Goal: Transaction & Acquisition: Purchase product/service

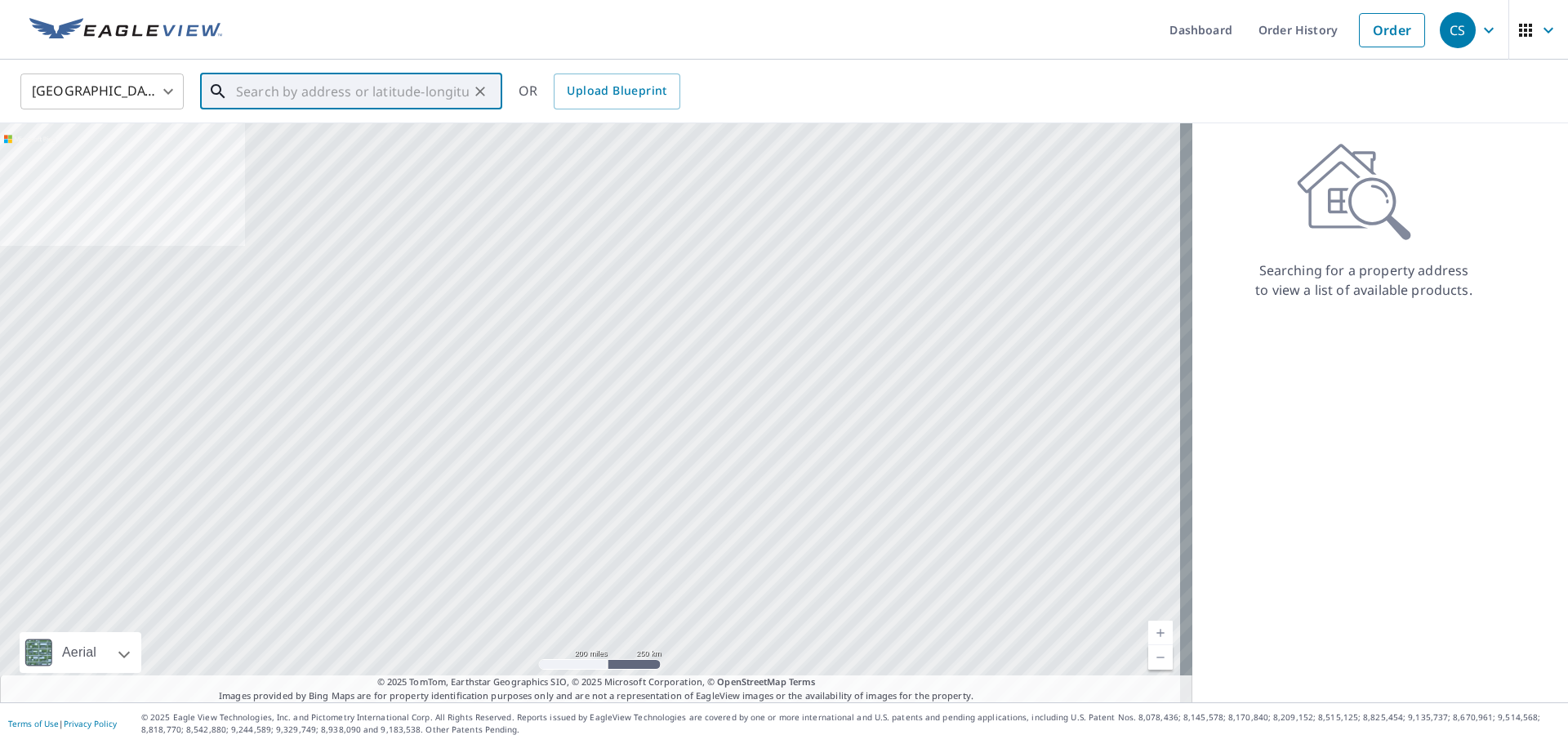
click at [357, 96] on input "text" at bounding box center [352, 92] width 233 height 45
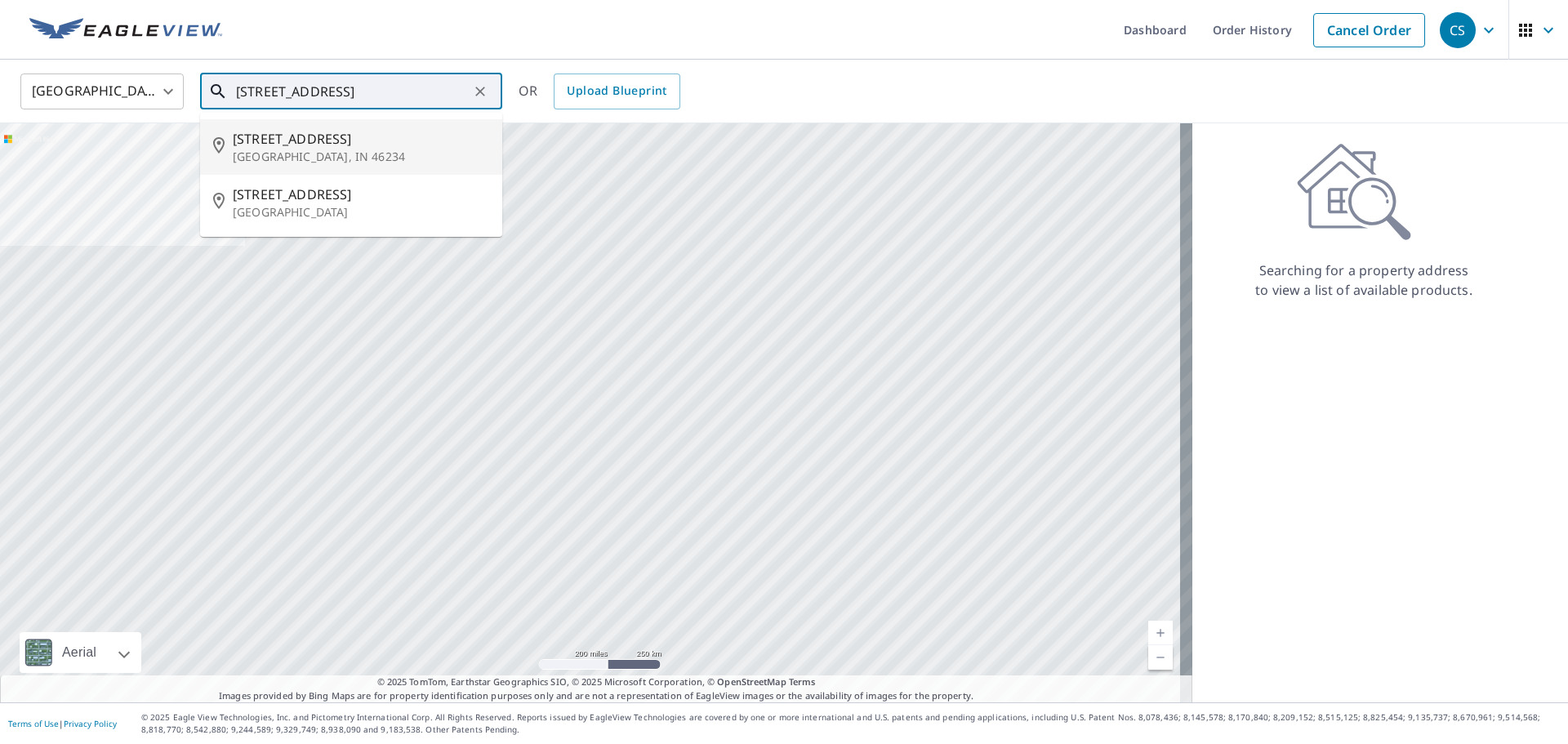
click at [292, 149] on p "[GEOGRAPHIC_DATA], IN 46234" at bounding box center [361, 156] width 257 height 16
type input "[STREET_ADDRESS]"
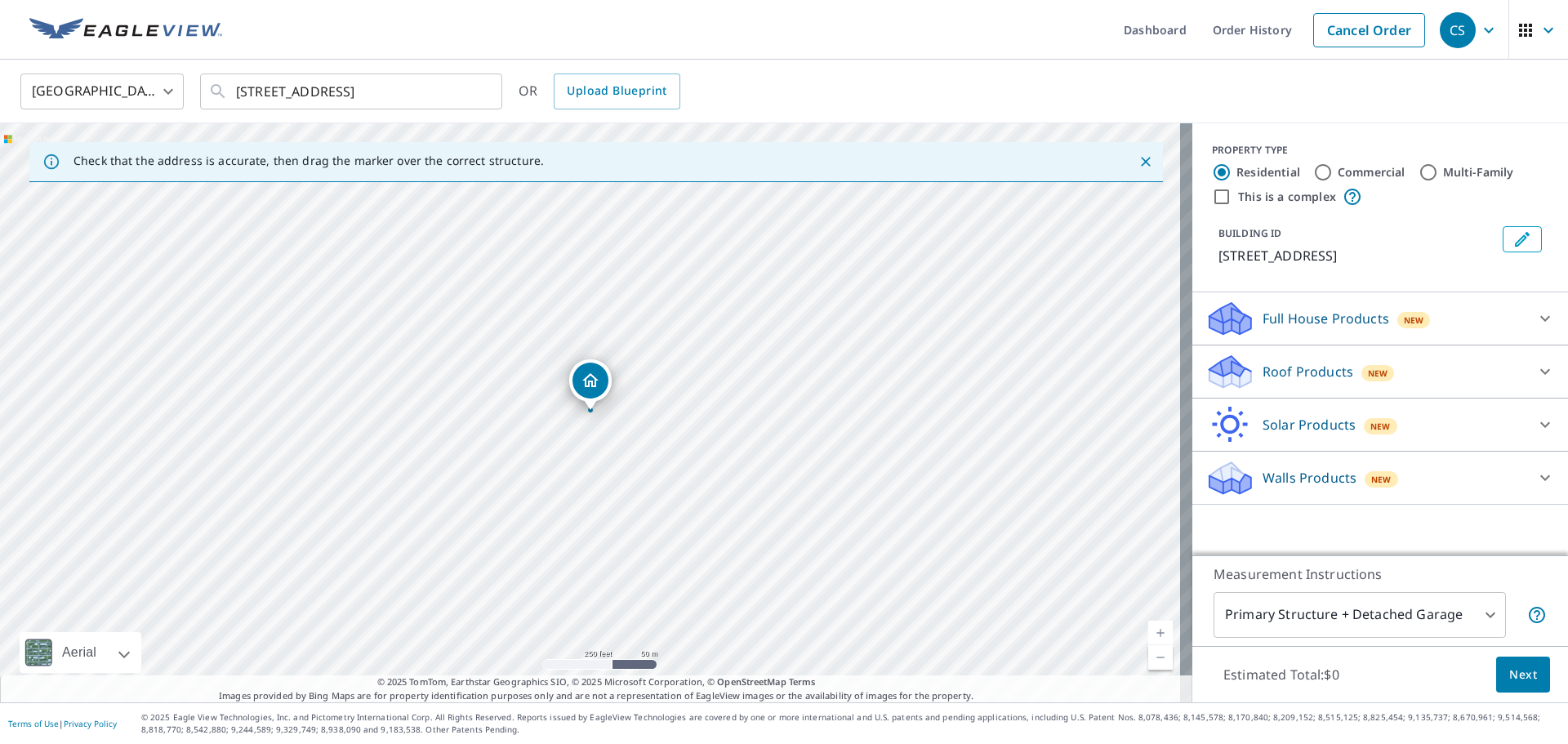
click at [1237, 372] on icon at bounding box center [1231, 377] width 42 height 19
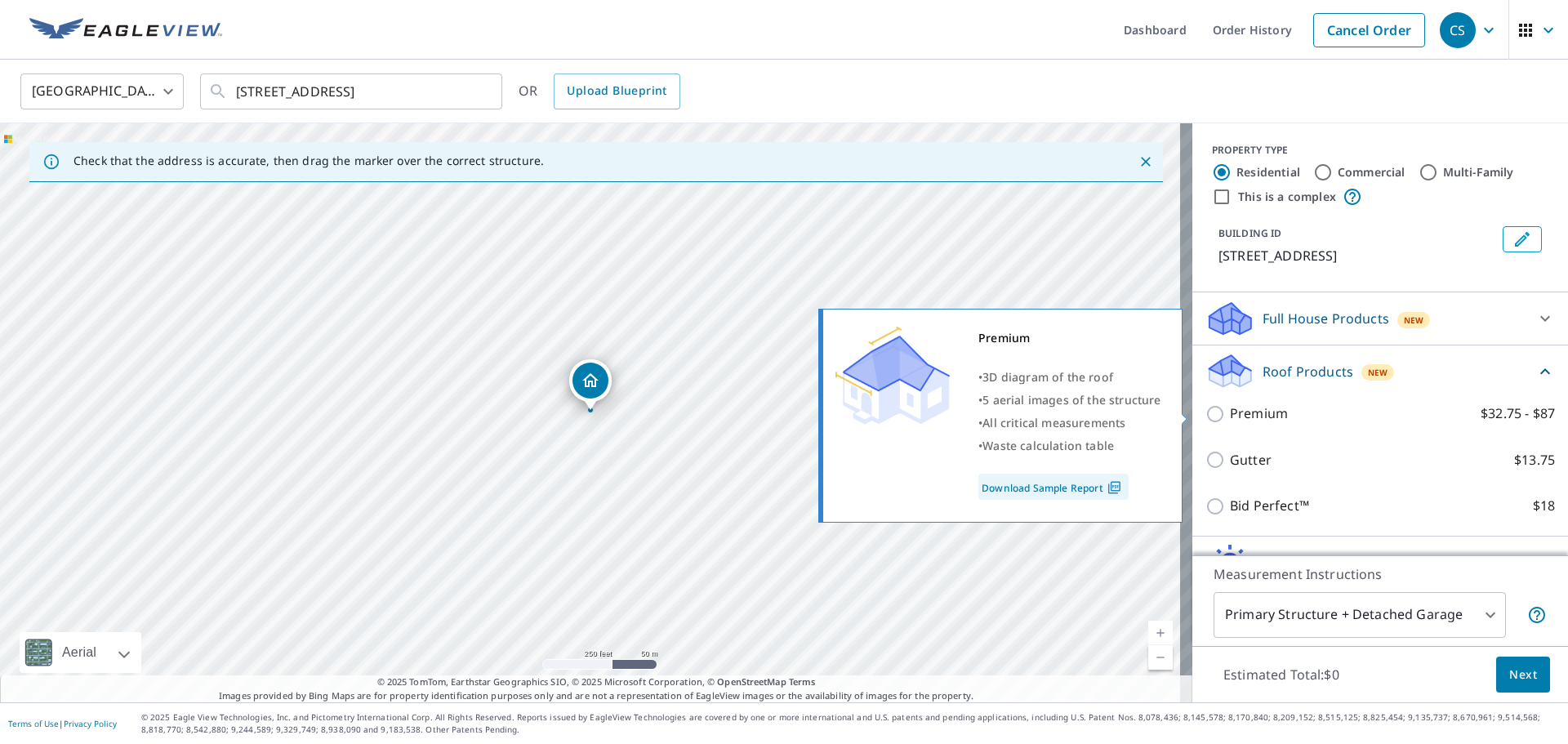
click at [1230, 410] on p "Premium" at bounding box center [1258, 414] width 58 height 20
click at [1222, 410] on input "Premium $32.75 - $87" at bounding box center [1217, 414] width 24 height 19
checkbox input "true"
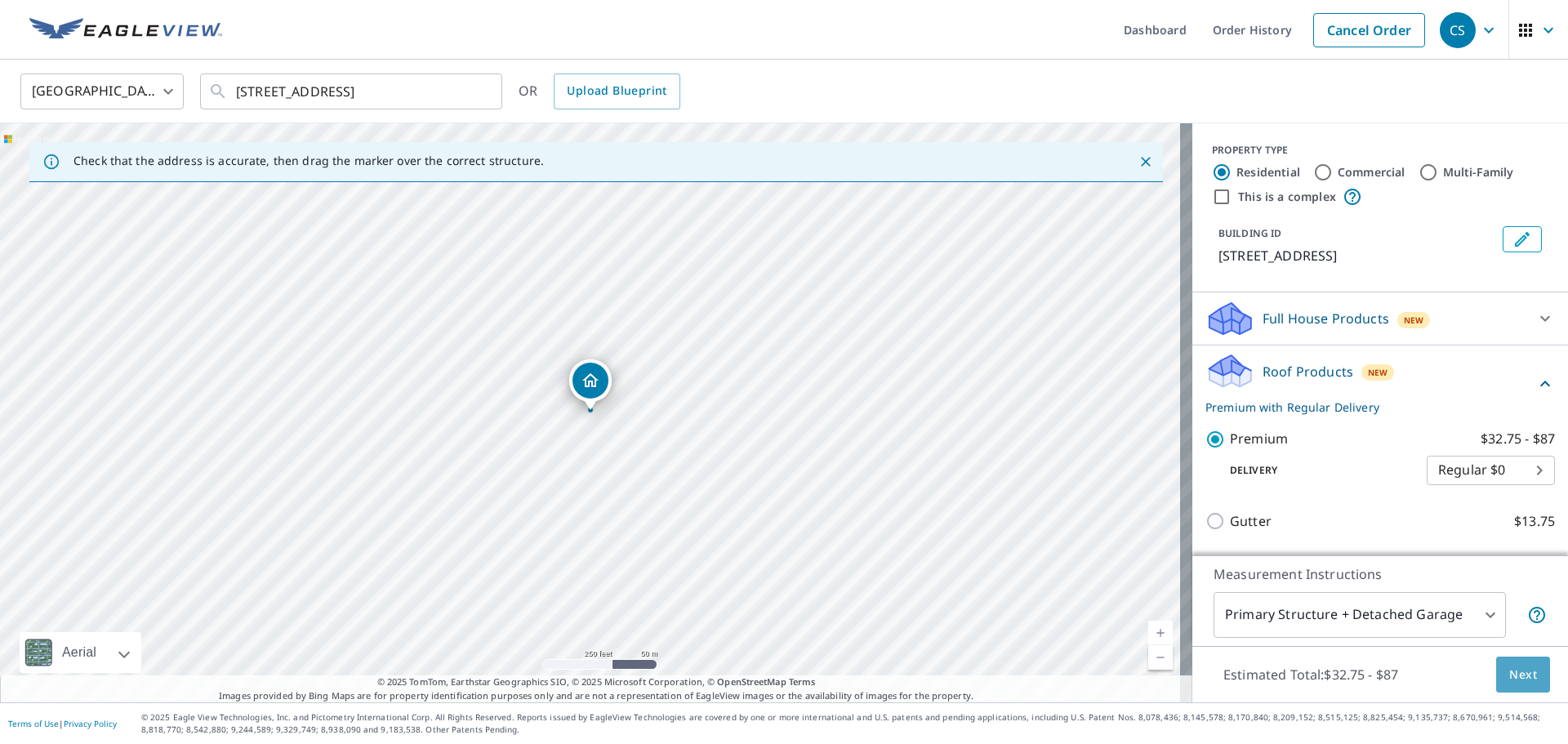
click at [1511, 678] on span "Next" at bounding box center [1523, 675] width 28 height 20
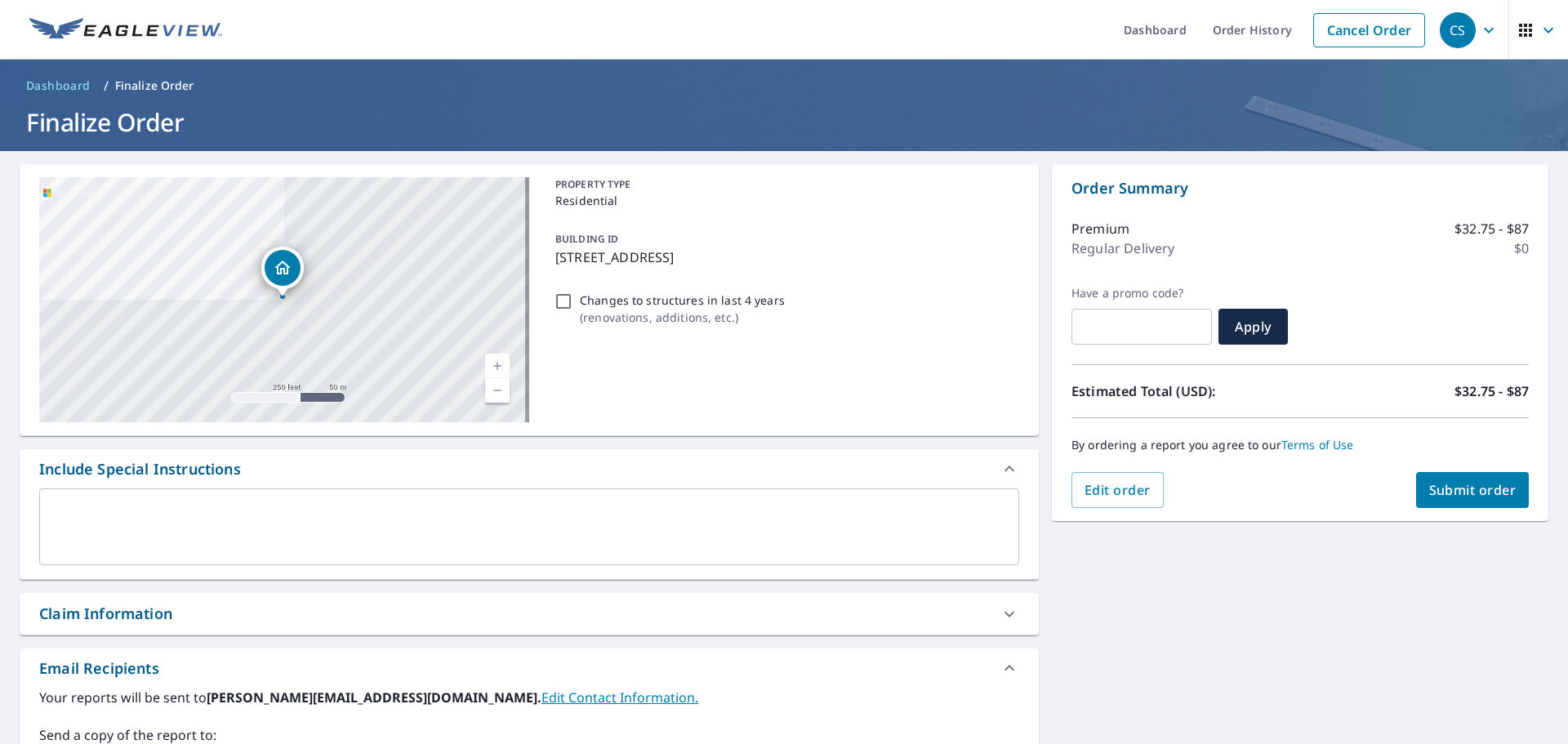
click at [1450, 486] on span "Submit order" at bounding box center [1473, 490] width 87 height 18
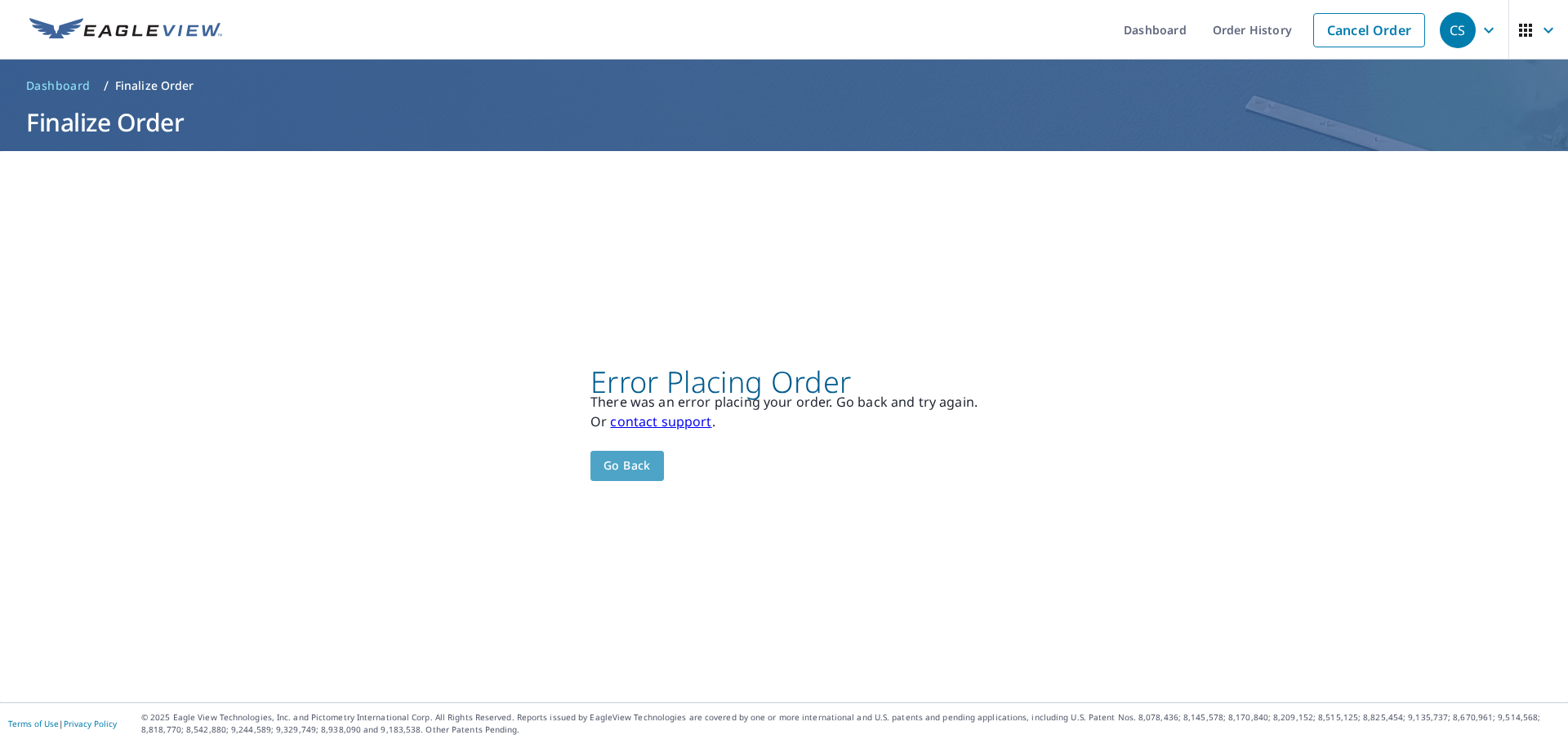
click at [631, 470] on span "Go back" at bounding box center [627, 466] width 47 height 20
click at [607, 466] on span "Go back" at bounding box center [627, 466] width 47 height 20
click at [1248, 30] on link "Order History" at bounding box center [1252, 29] width 106 height 60
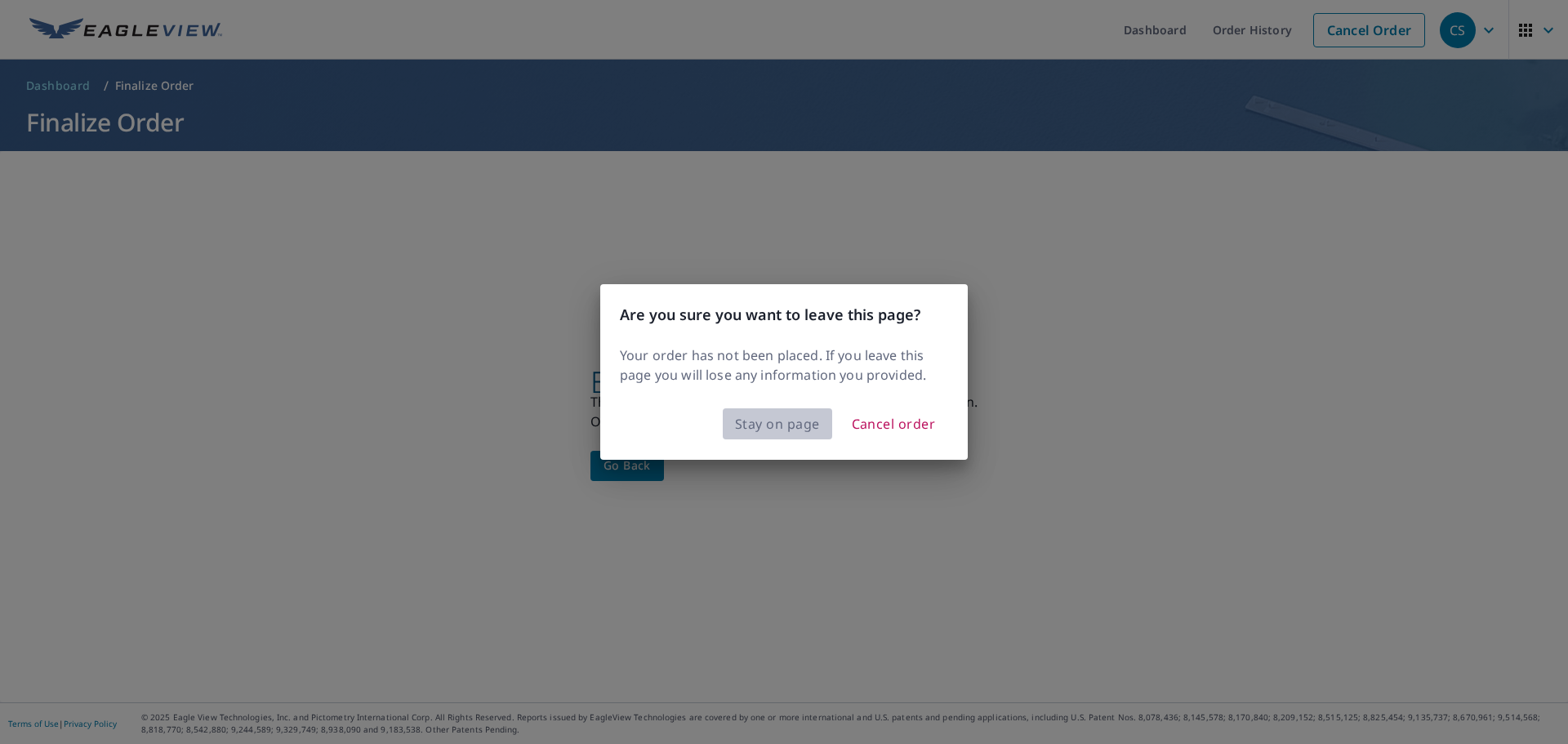
click at [757, 426] on span "Stay on page" at bounding box center [777, 423] width 85 height 23
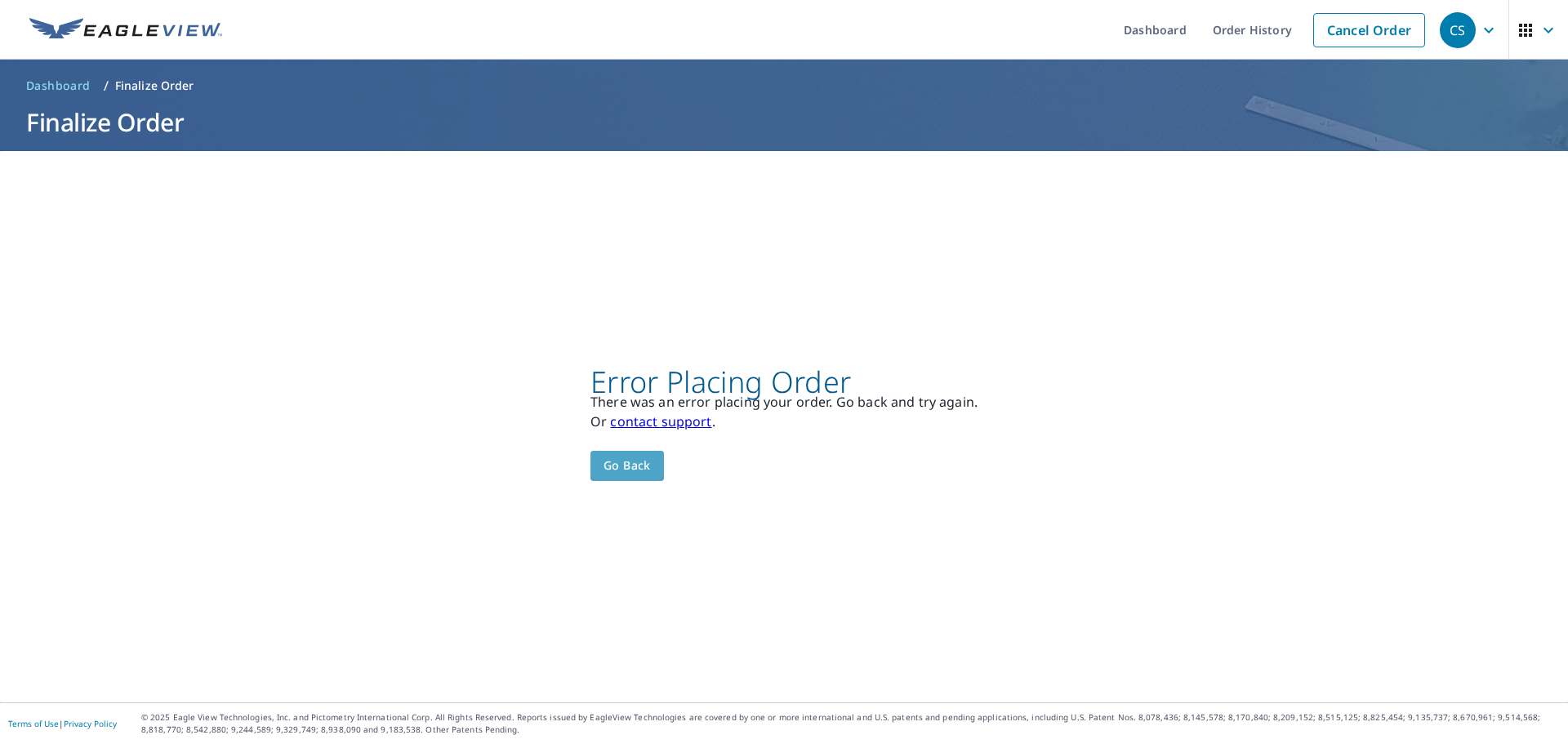
click at [623, 470] on span "Go back" at bounding box center [627, 466] width 47 height 20
click at [1484, 30] on icon "button" at bounding box center [1489, 29] width 10 height 6
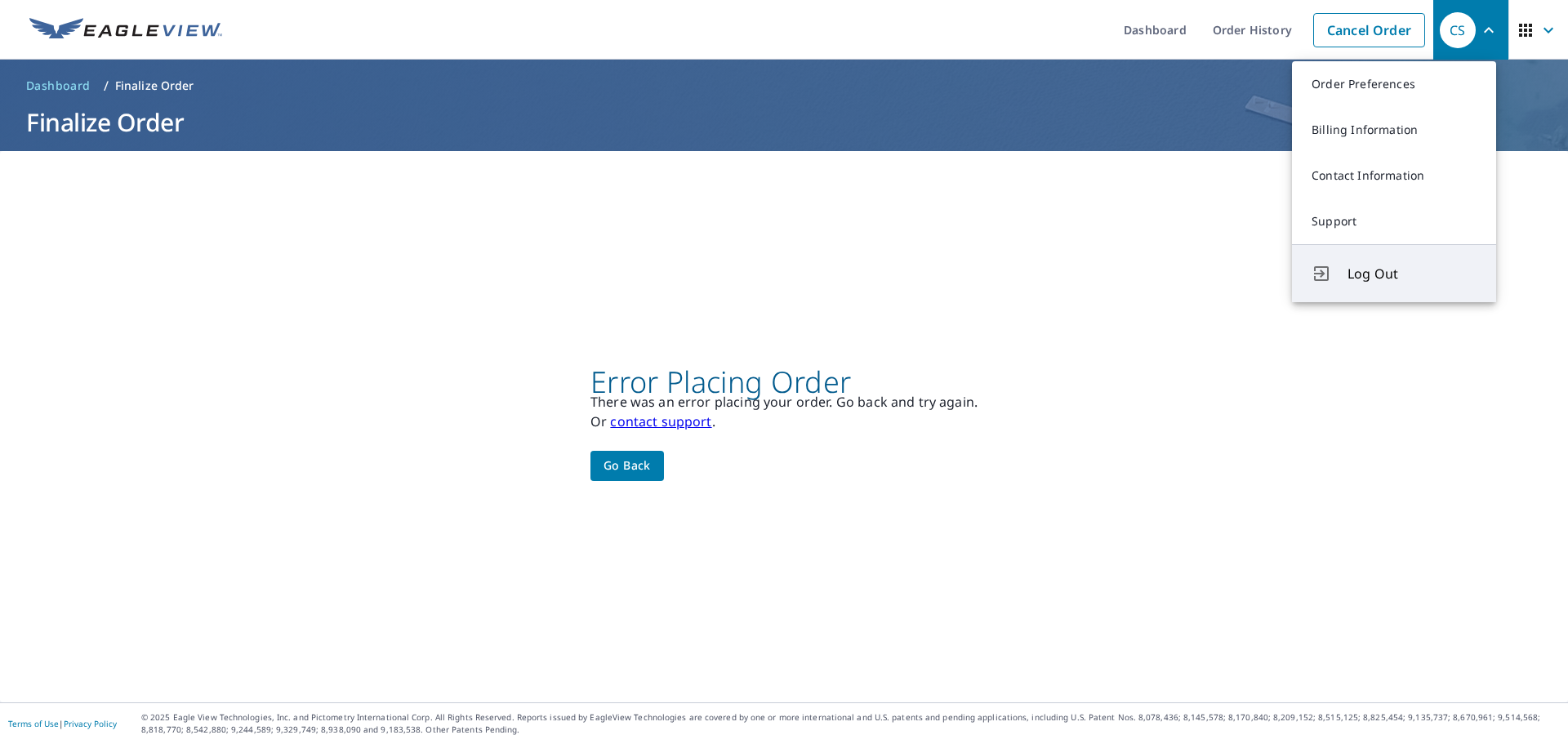
click at [1365, 281] on span "Log Out" at bounding box center [1412, 273] width 129 height 19
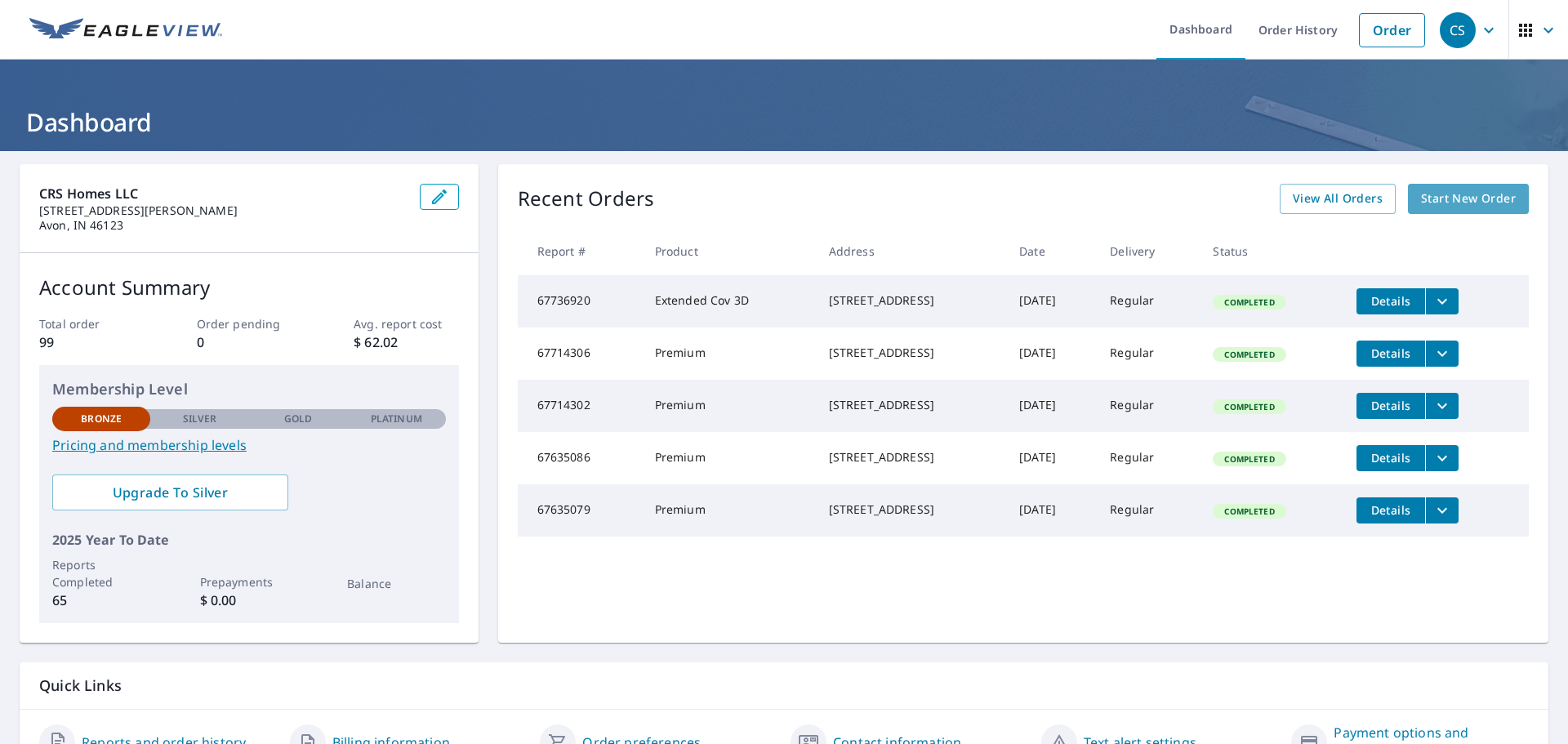
click at [1471, 200] on span "Start New Order" at bounding box center [1468, 199] width 95 height 20
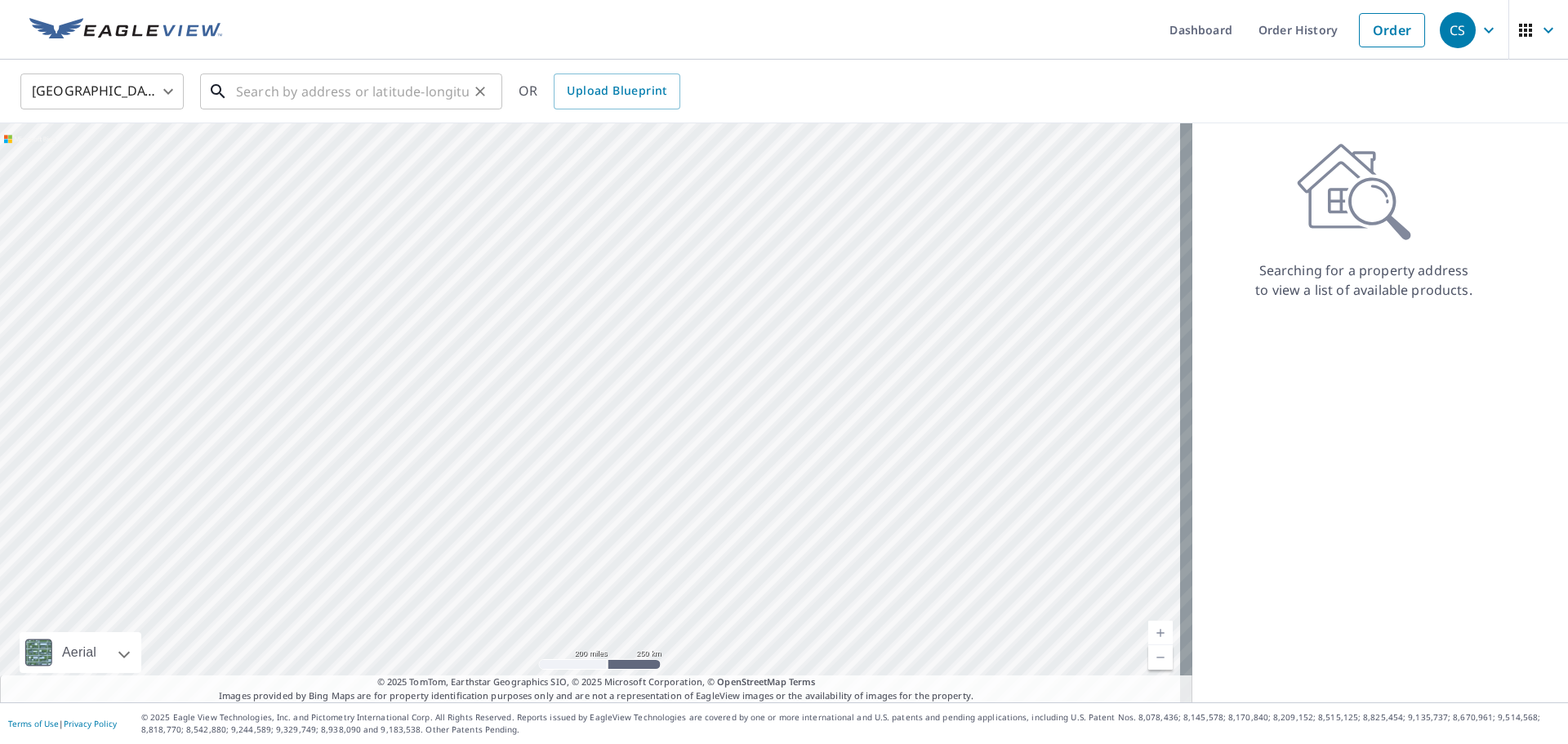
click at [333, 93] on input "text" at bounding box center [352, 92] width 233 height 45
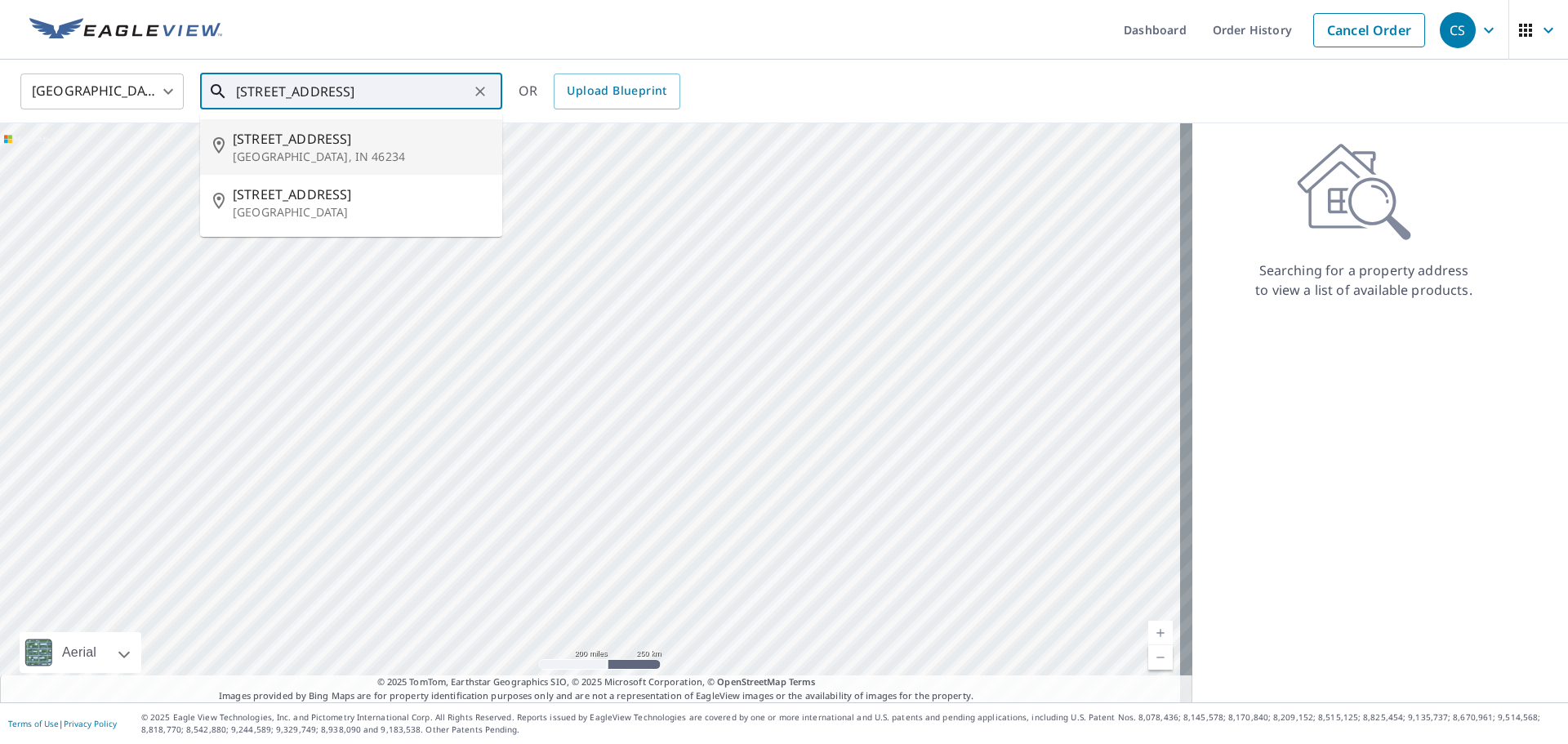
click at [344, 155] on p "[GEOGRAPHIC_DATA], IN 46234" at bounding box center [361, 156] width 257 height 16
type input "[STREET_ADDRESS]"
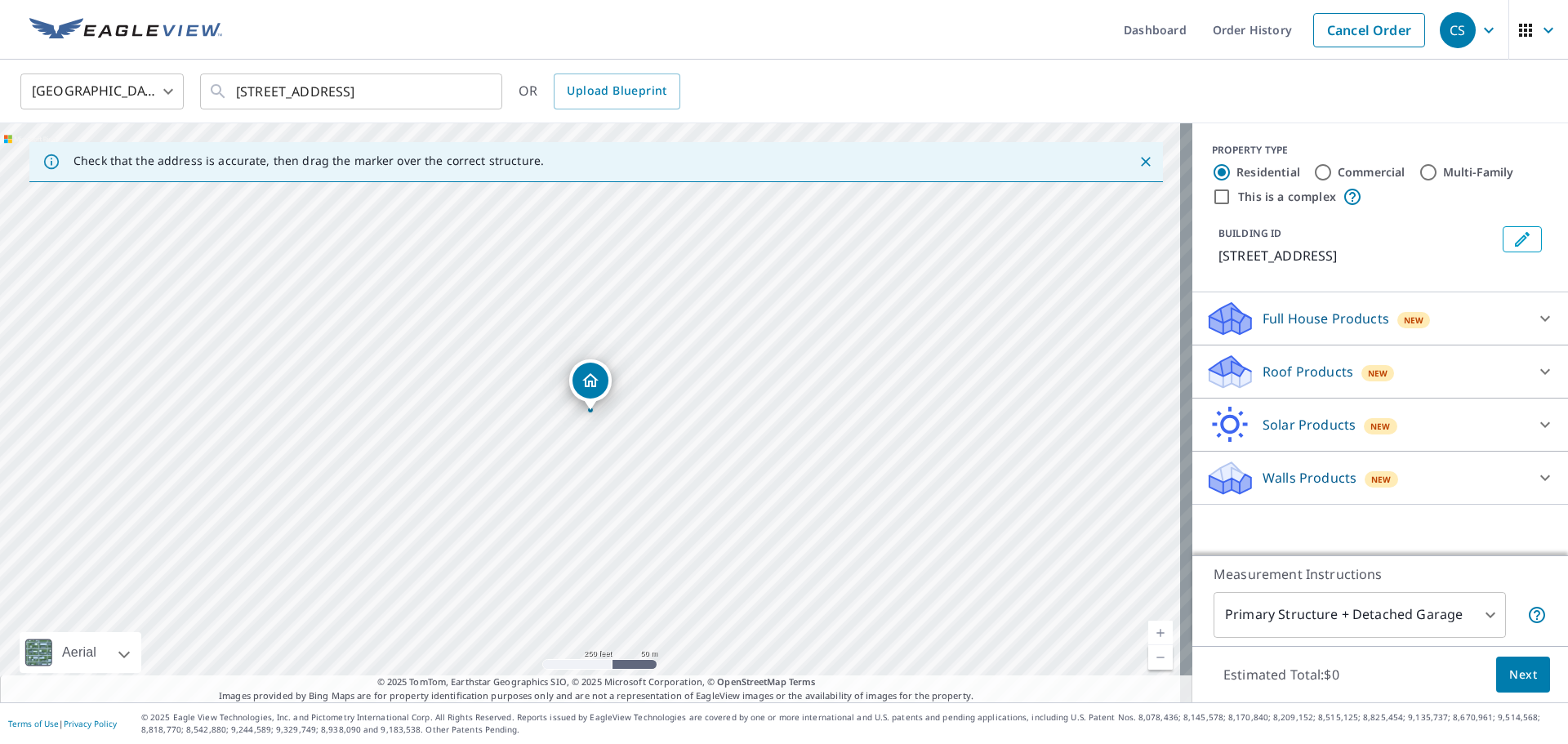
click at [1262, 376] on p "Roof Products" at bounding box center [1308, 371] width 91 height 19
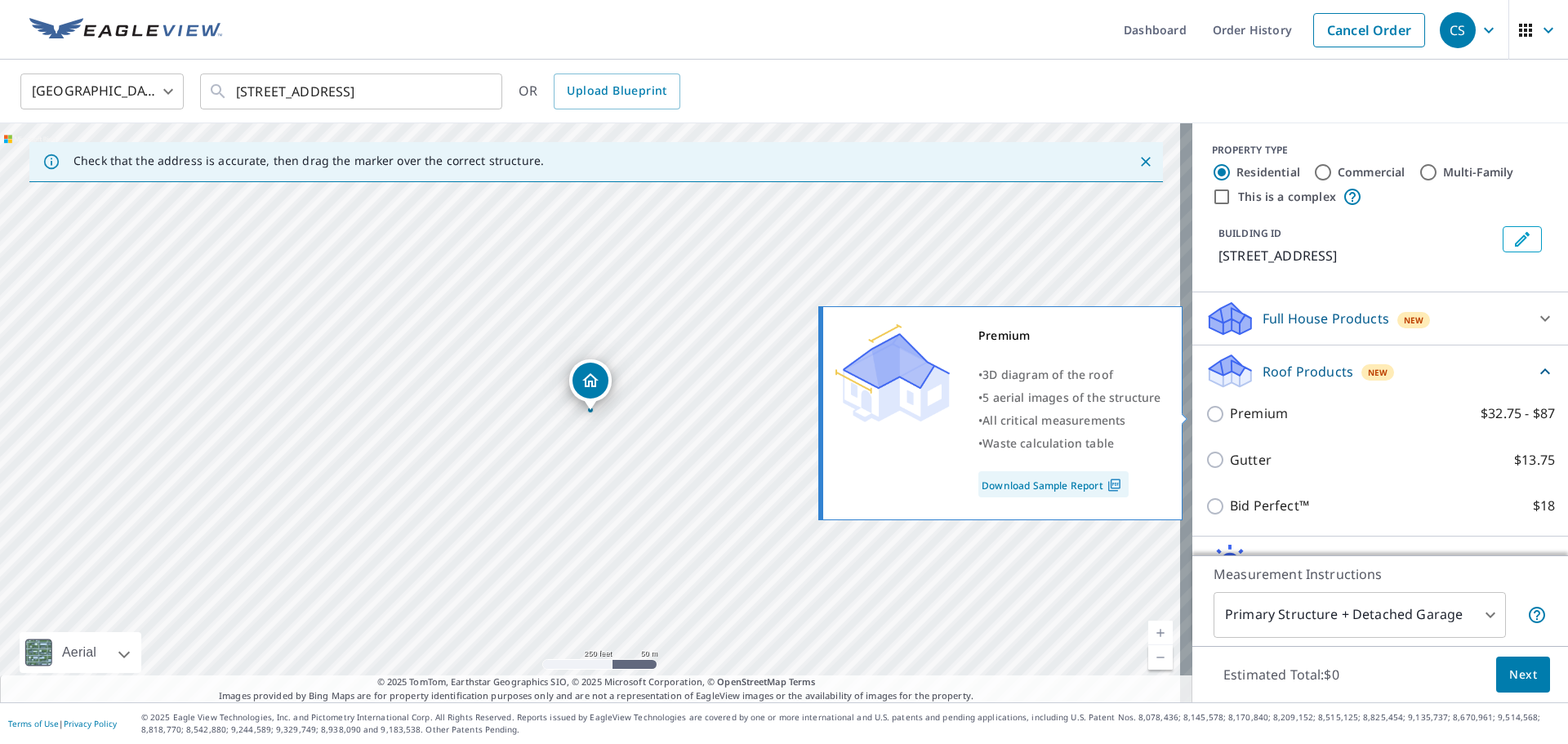
click at [1205, 416] on input "Premium $32.75 - $87" at bounding box center [1217, 414] width 24 height 19
checkbox input "true"
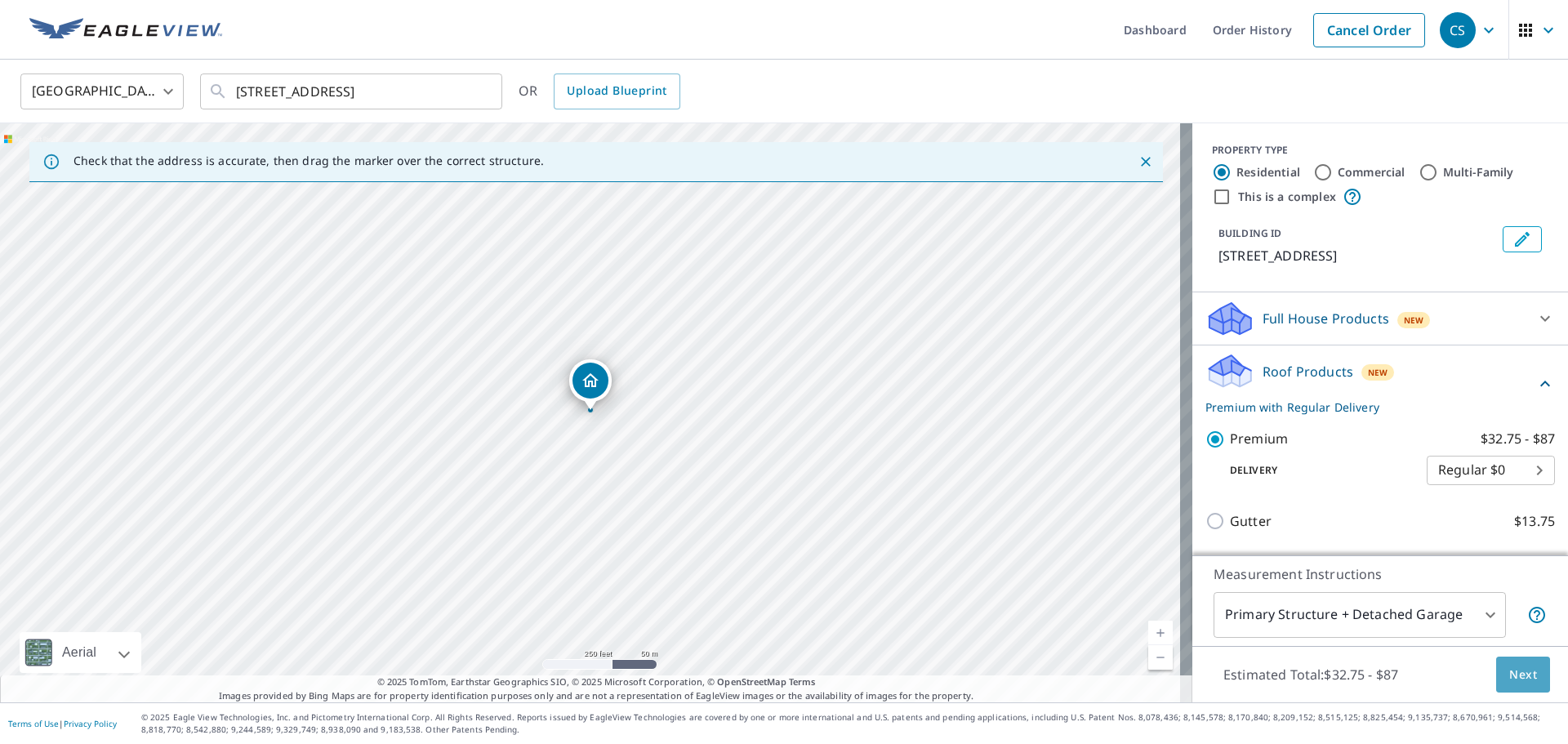
click at [1518, 674] on span "Next" at bounding box center [1523, 675] width 28 height 20
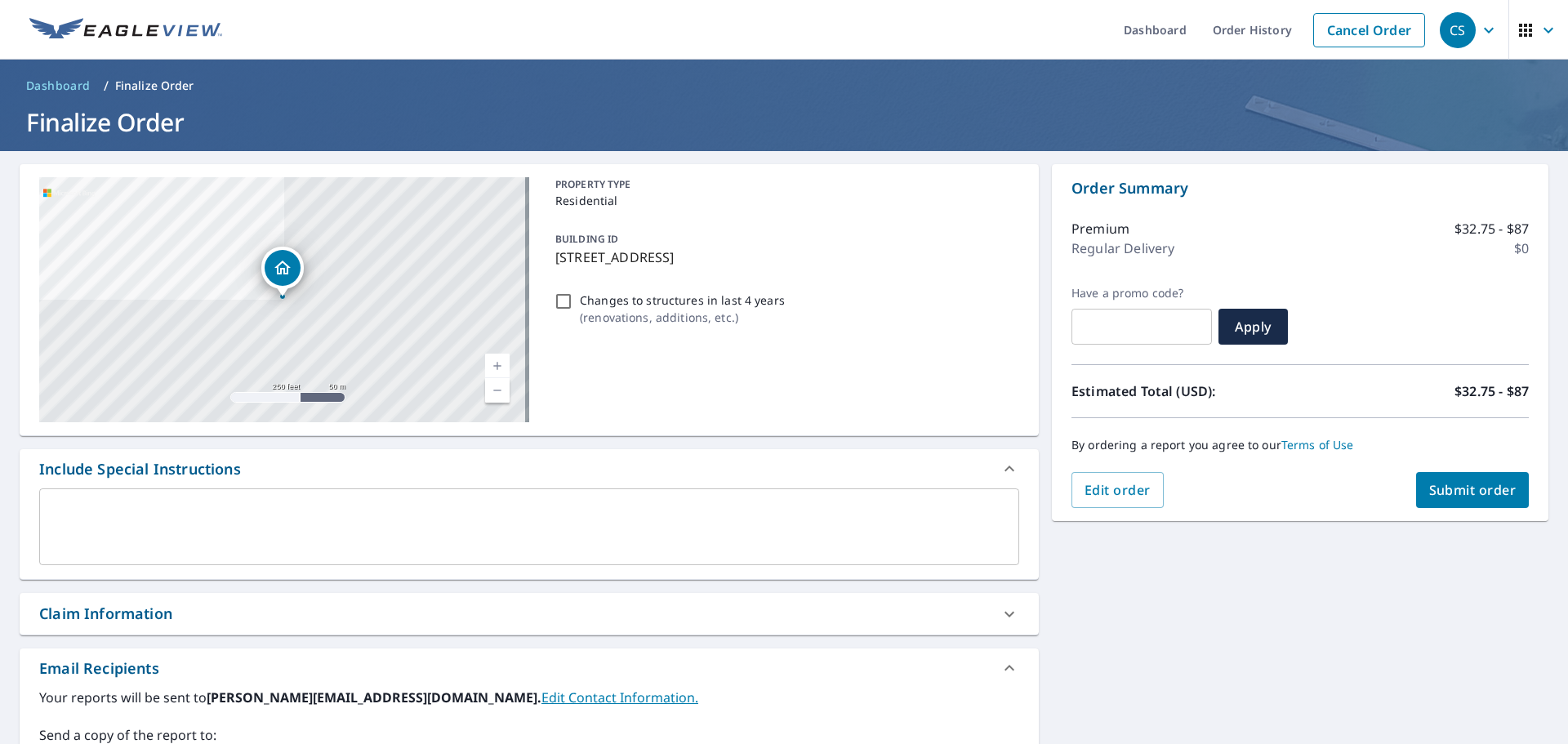
click at [1463, 496] on span "Submit order" at bounding box center [1473, 490] width 87 height 18
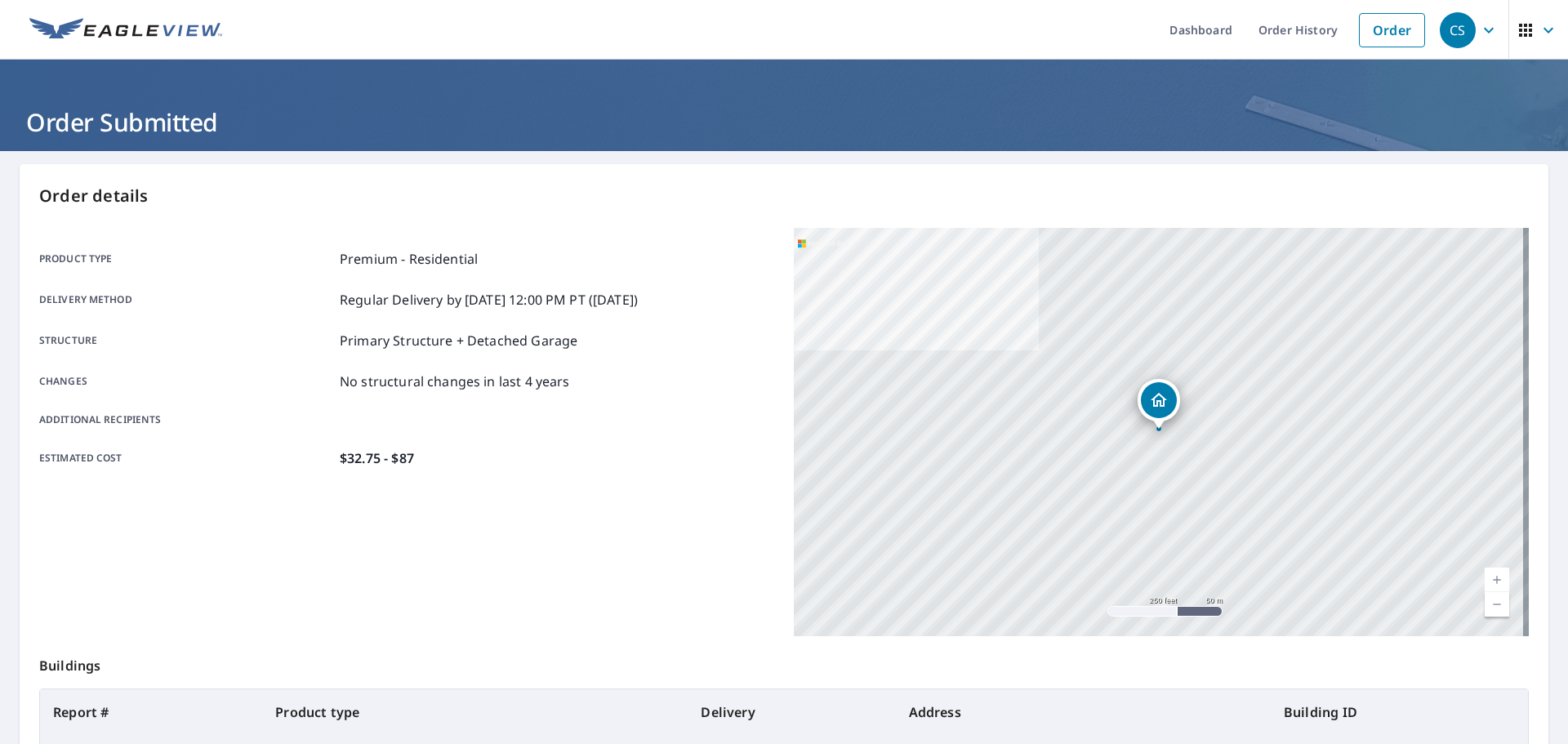
click at [1484, 30] on icon "button" at bounding box center [1489, 29] width 10 height 6
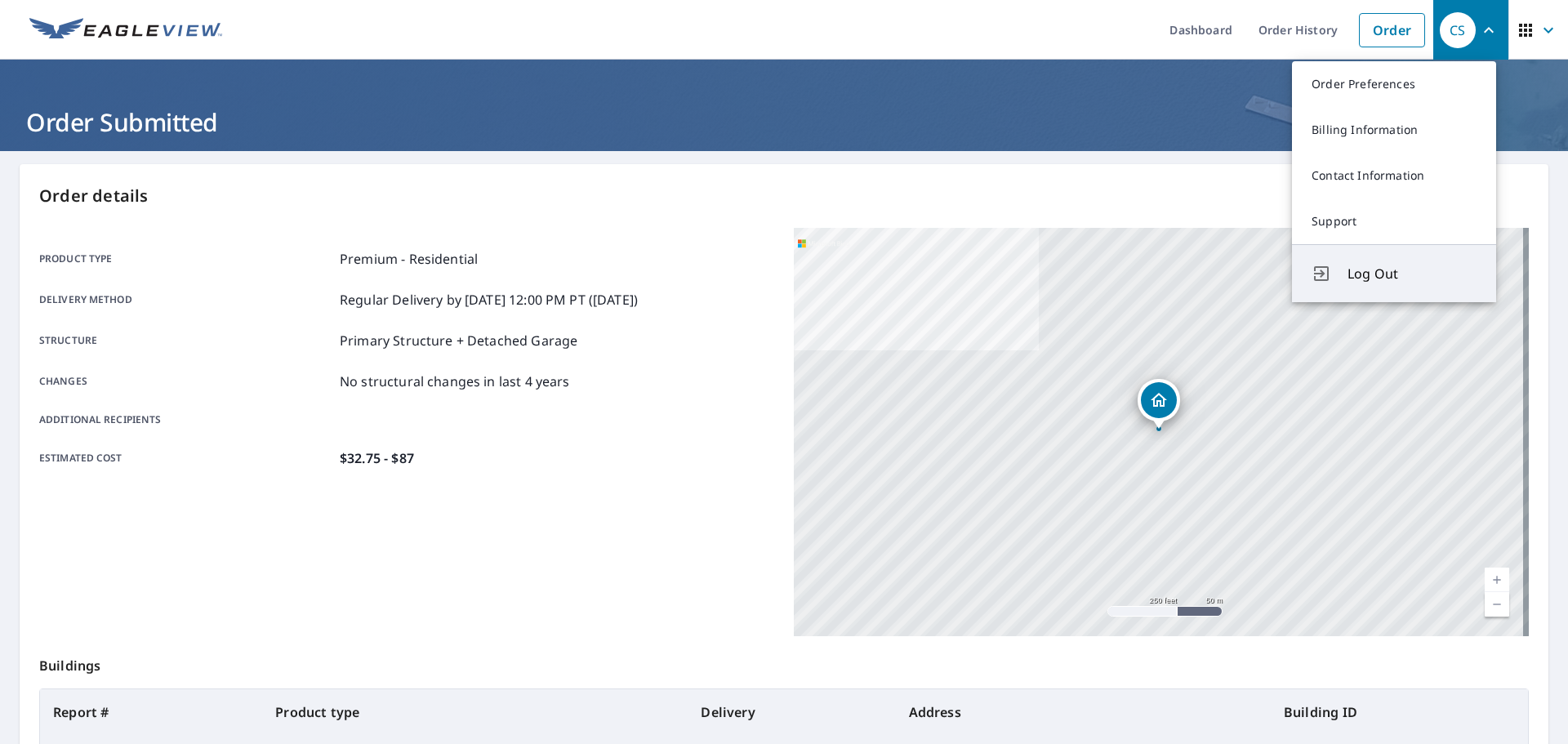
click at [1398, 276] on span "Log Out" at bounding box center [1412, 273] width 129 height 19
